Goal: Transaction & Acquisition: Purchase product/service

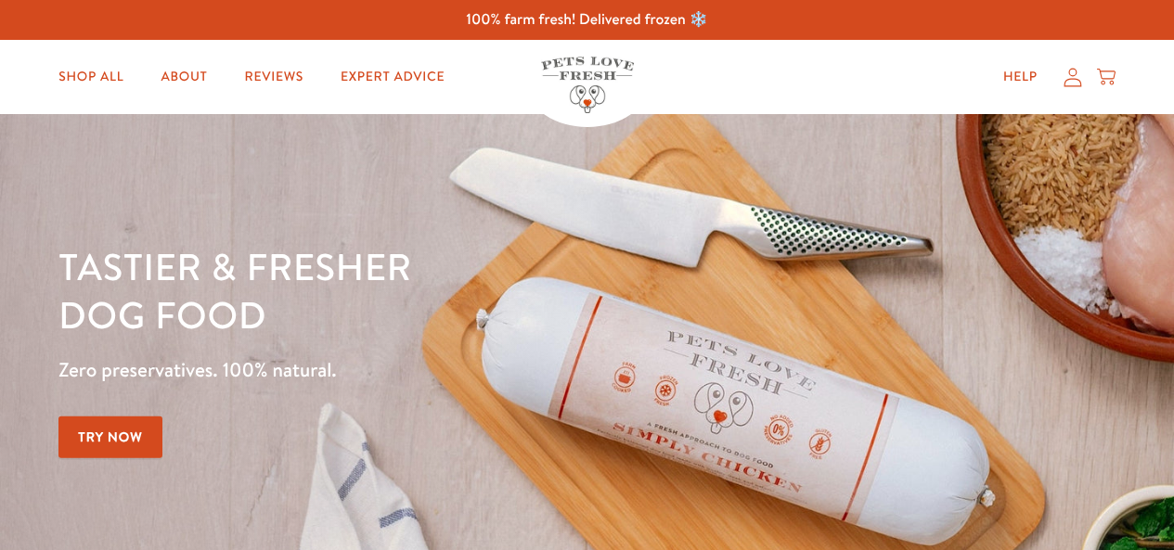
scroll to position [561, 0]
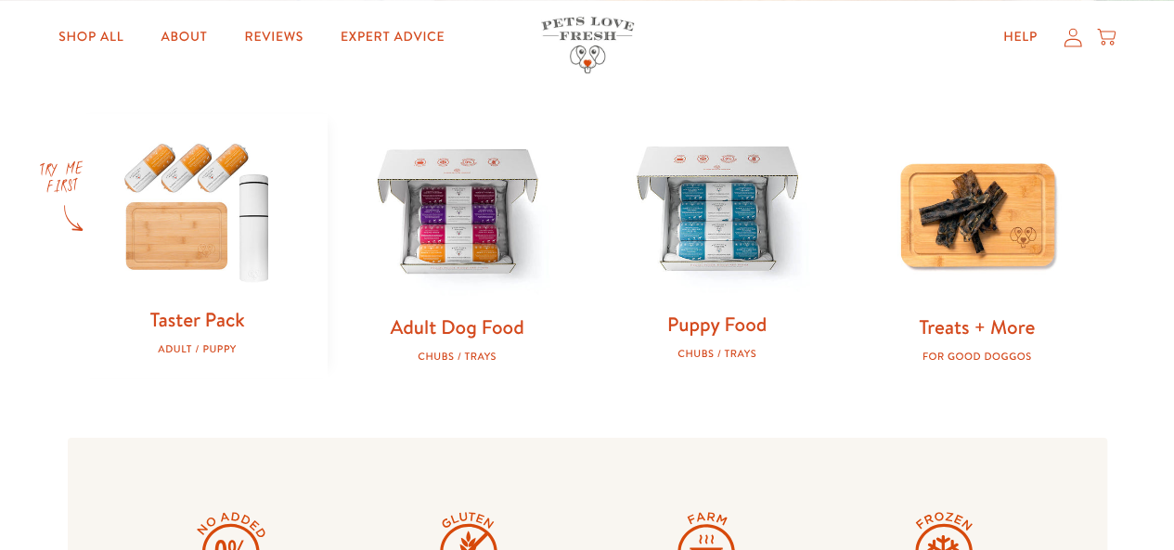
click at [683, 341] on div "Puppy Food Chubs / Trays" at bounding box center [717, 336] width 200 height 48
click at [701, 333] on link "Puppy Food" at bounding box center [716, 324] width 99 height 27
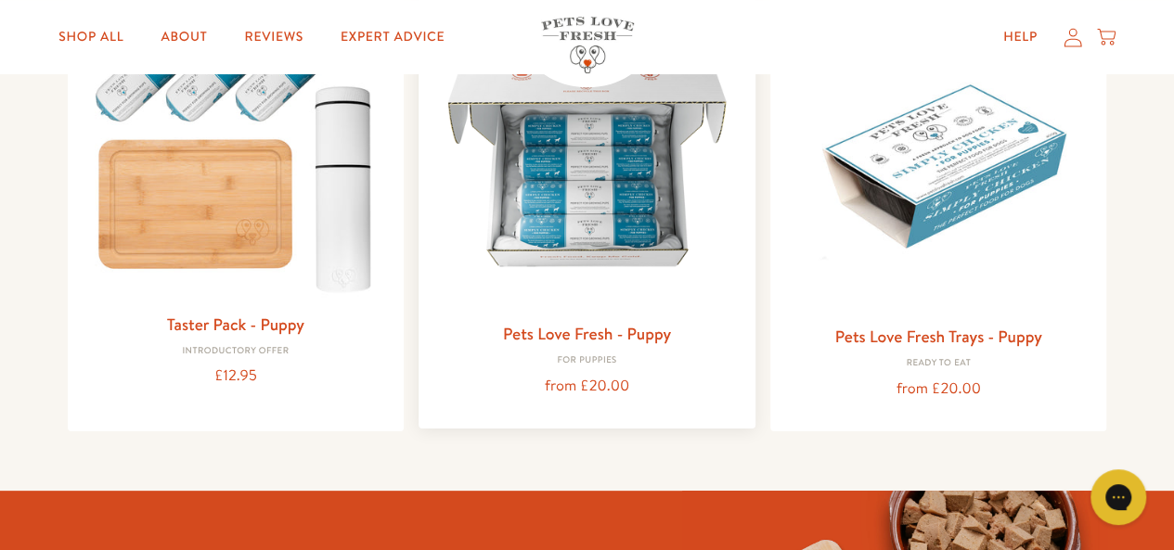
scroll to position [291, 0]
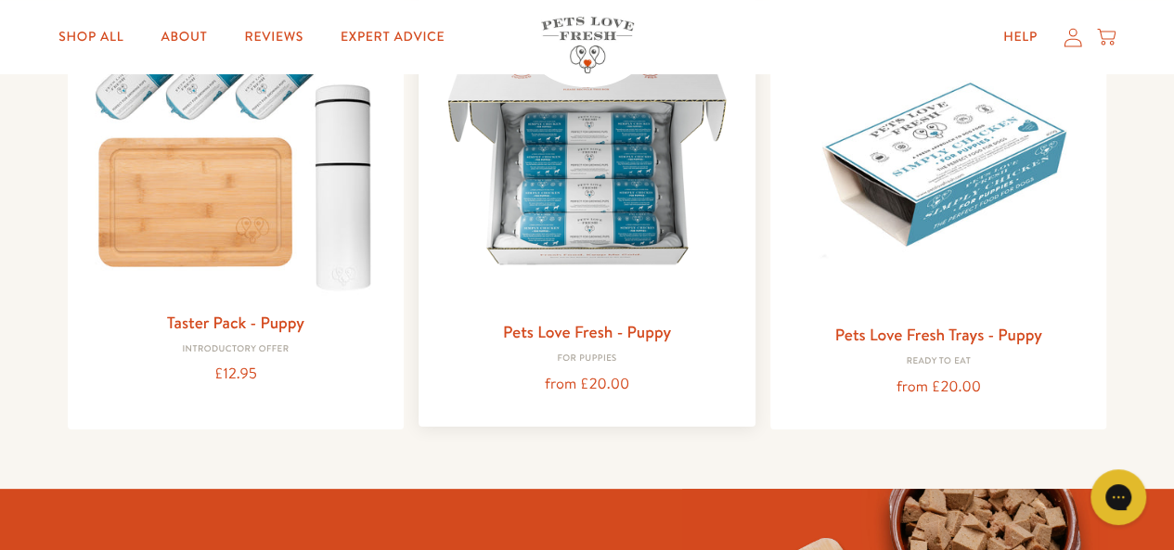
click at [557, 308] on img at bounding box center [586, 157] width 307 height 307
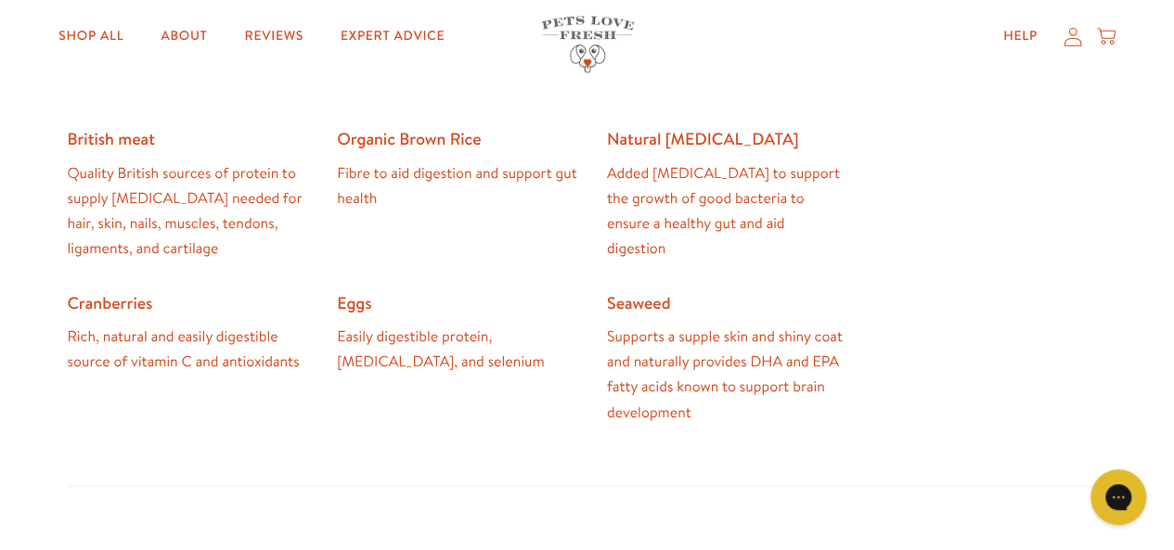
scroll to position [1223, 0]
